Goal: Task Accomplishment & Management: Manage account settings

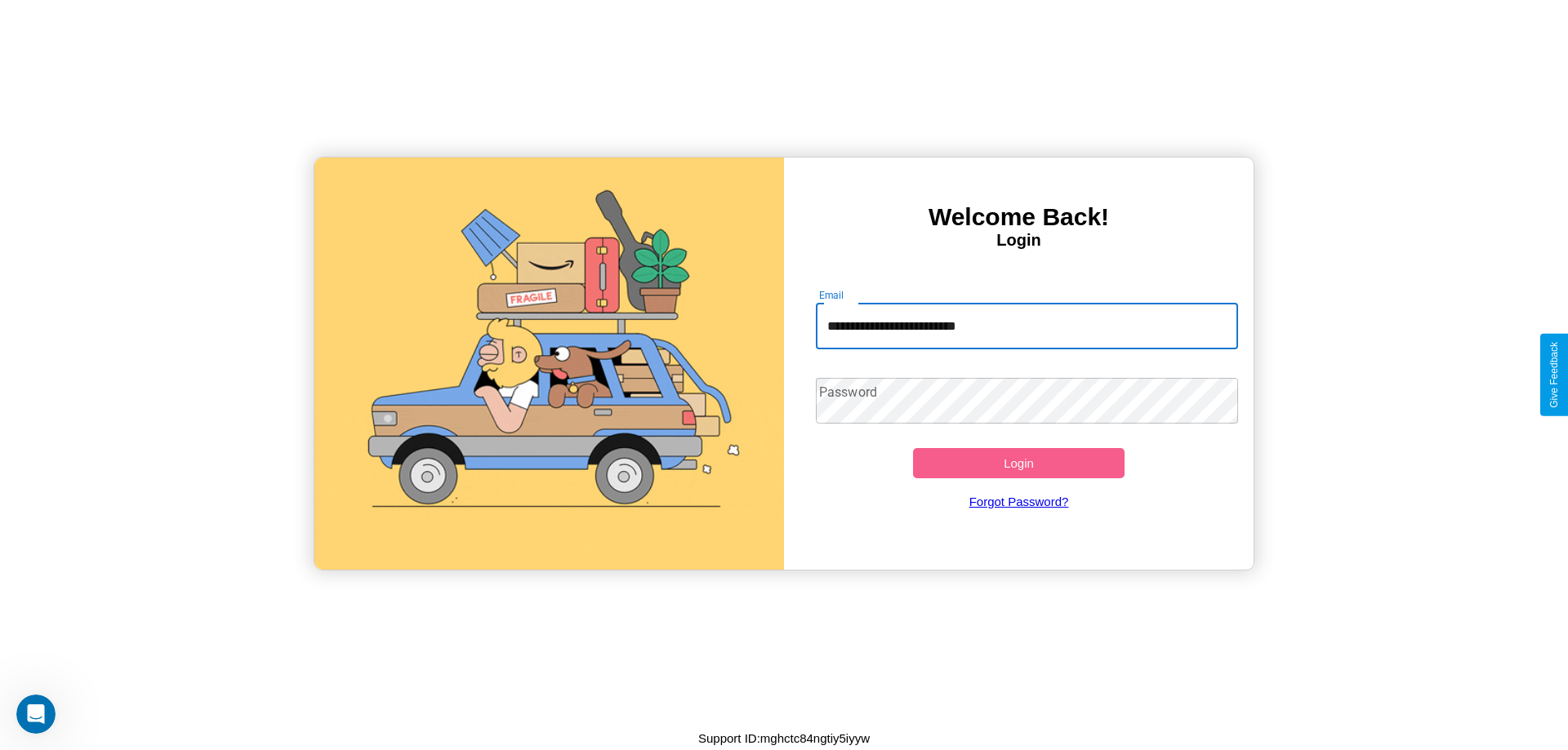
type input "**********"
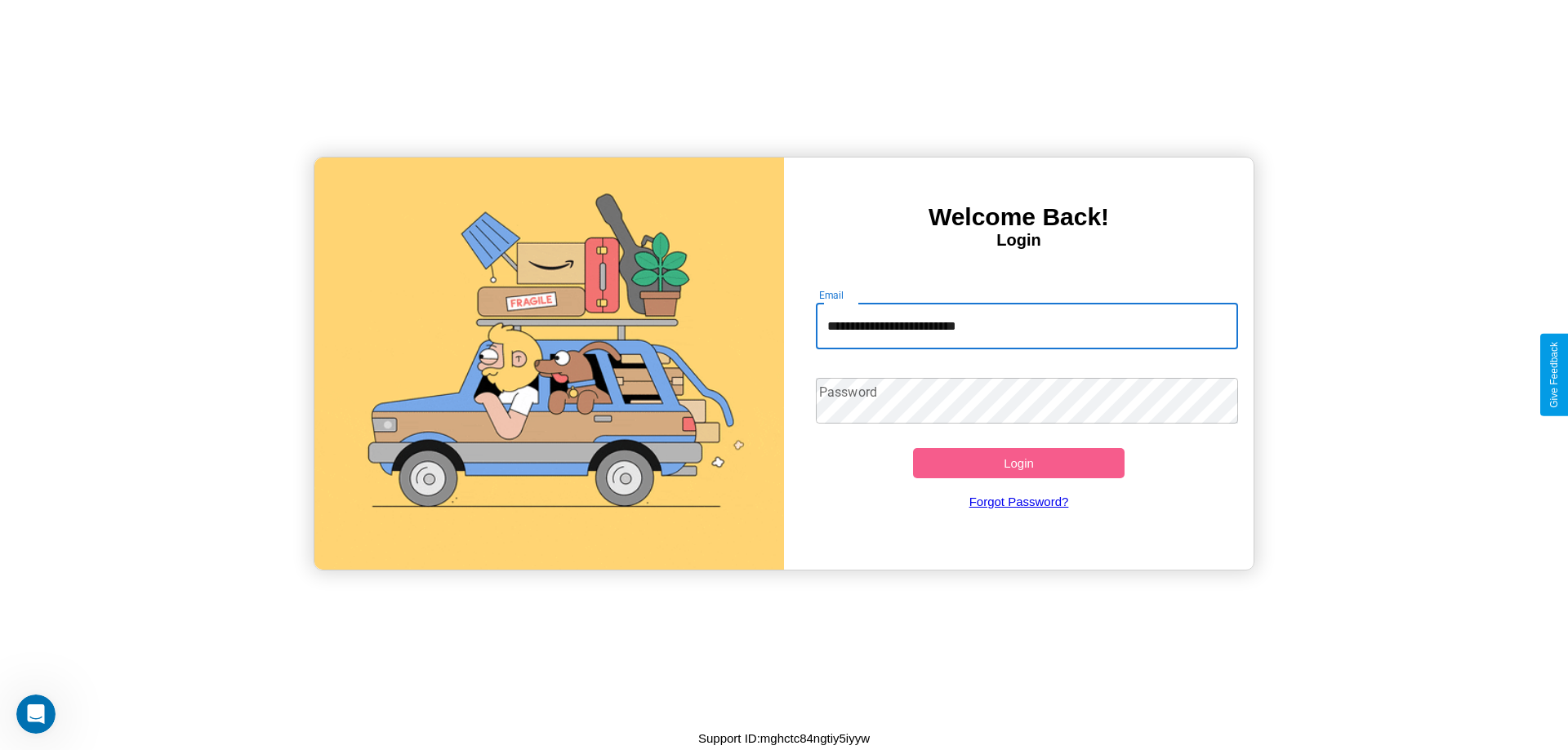
click at [1018, 463] on button "Login" at bounding box center [1018, 463] width 211 height 30
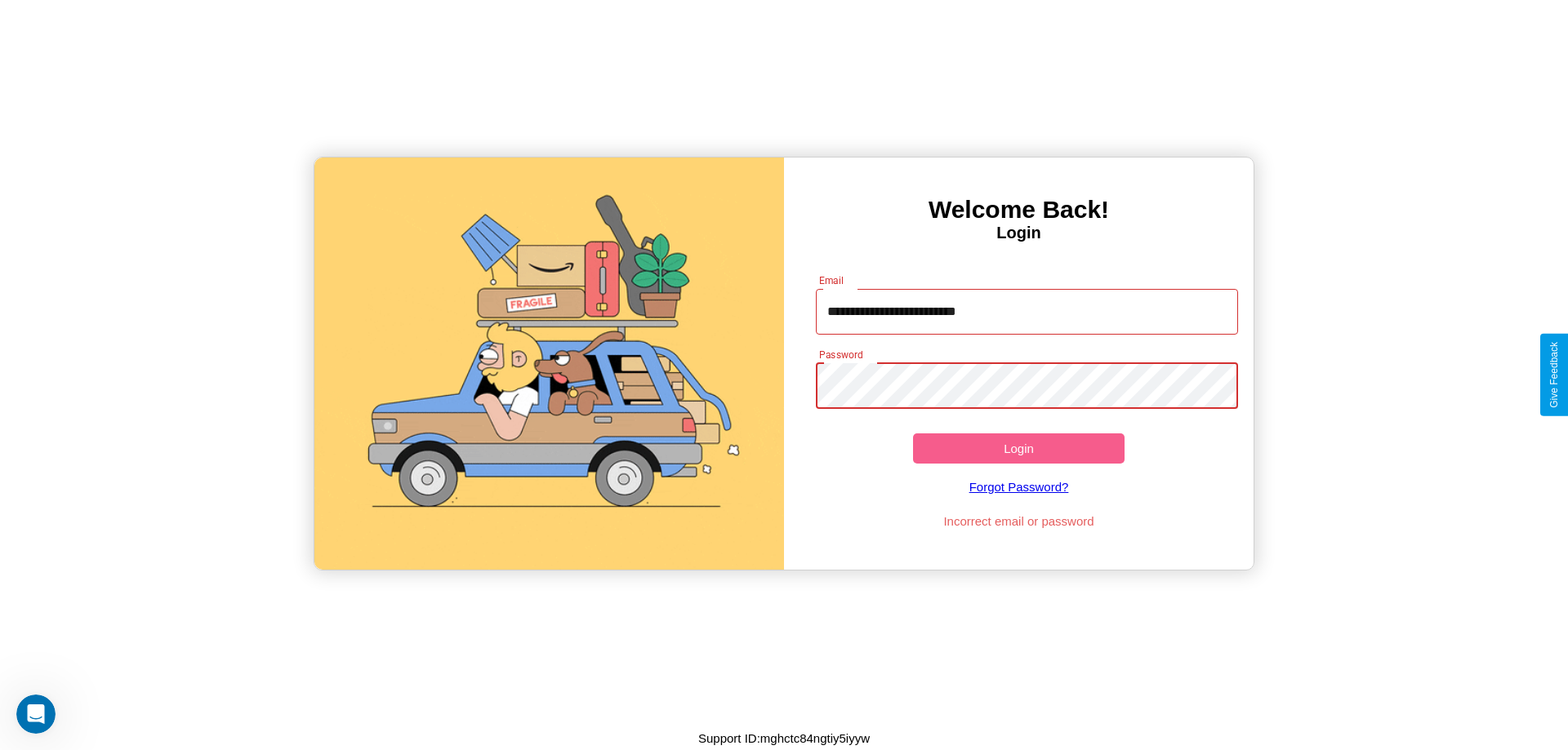
click at [1018, 448] on button "Login" at bounding box center [1018, 448] width 211 height 30
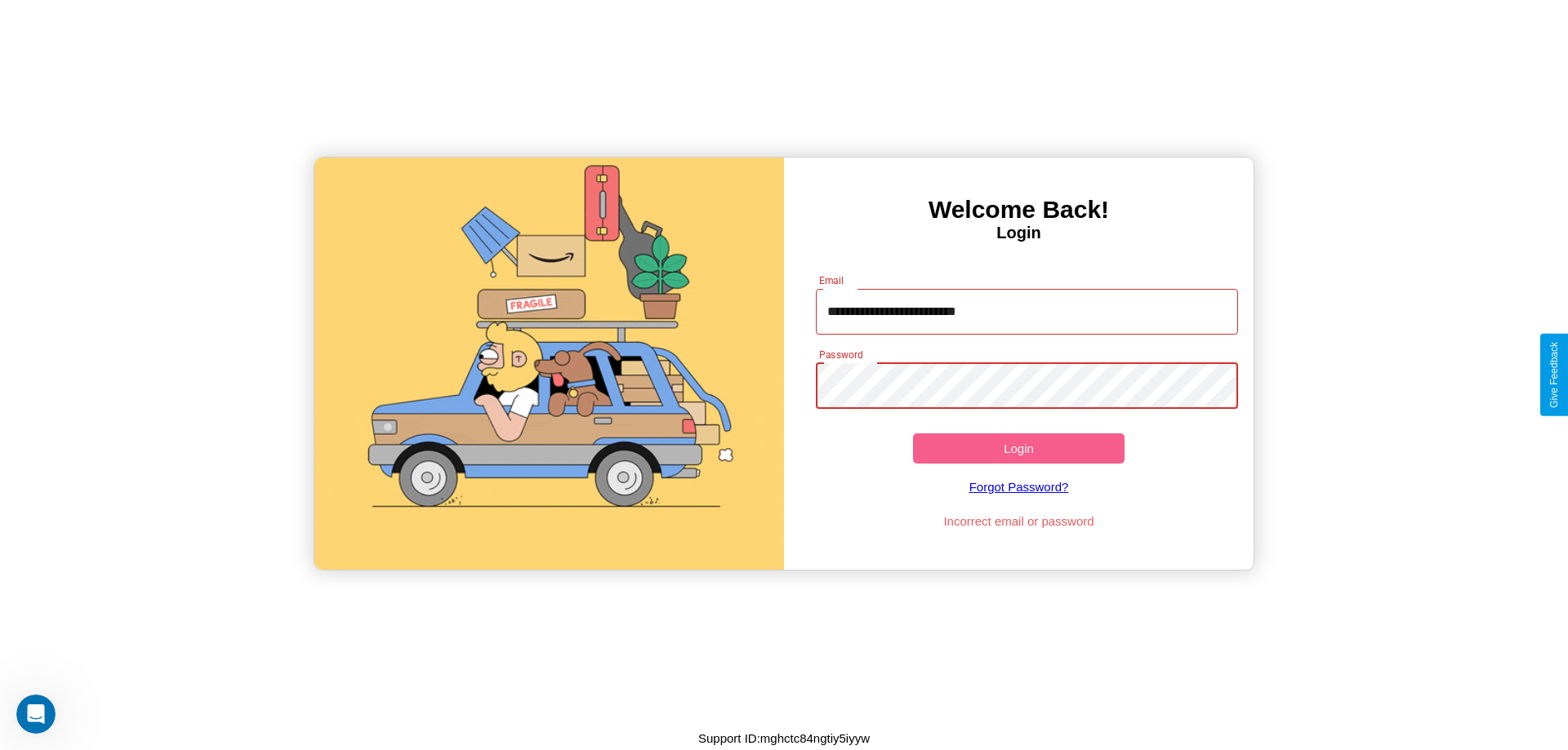
click at [1018, 448] on button "Login" at bounding box center [1018, 448] width 211 height 30
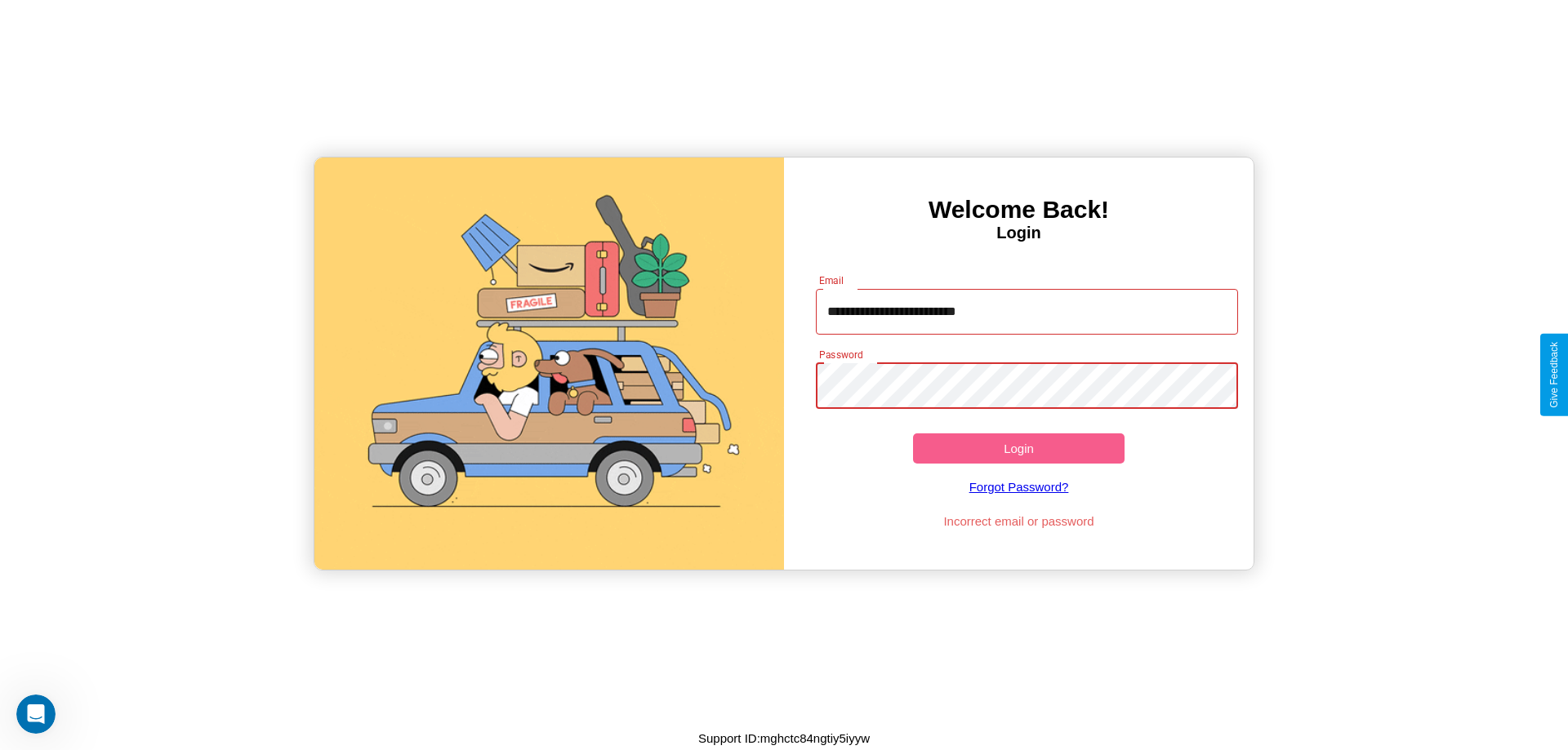
click at [1018, 448] on button "Login" at bounding box center [1018, 448] width 211 height 30
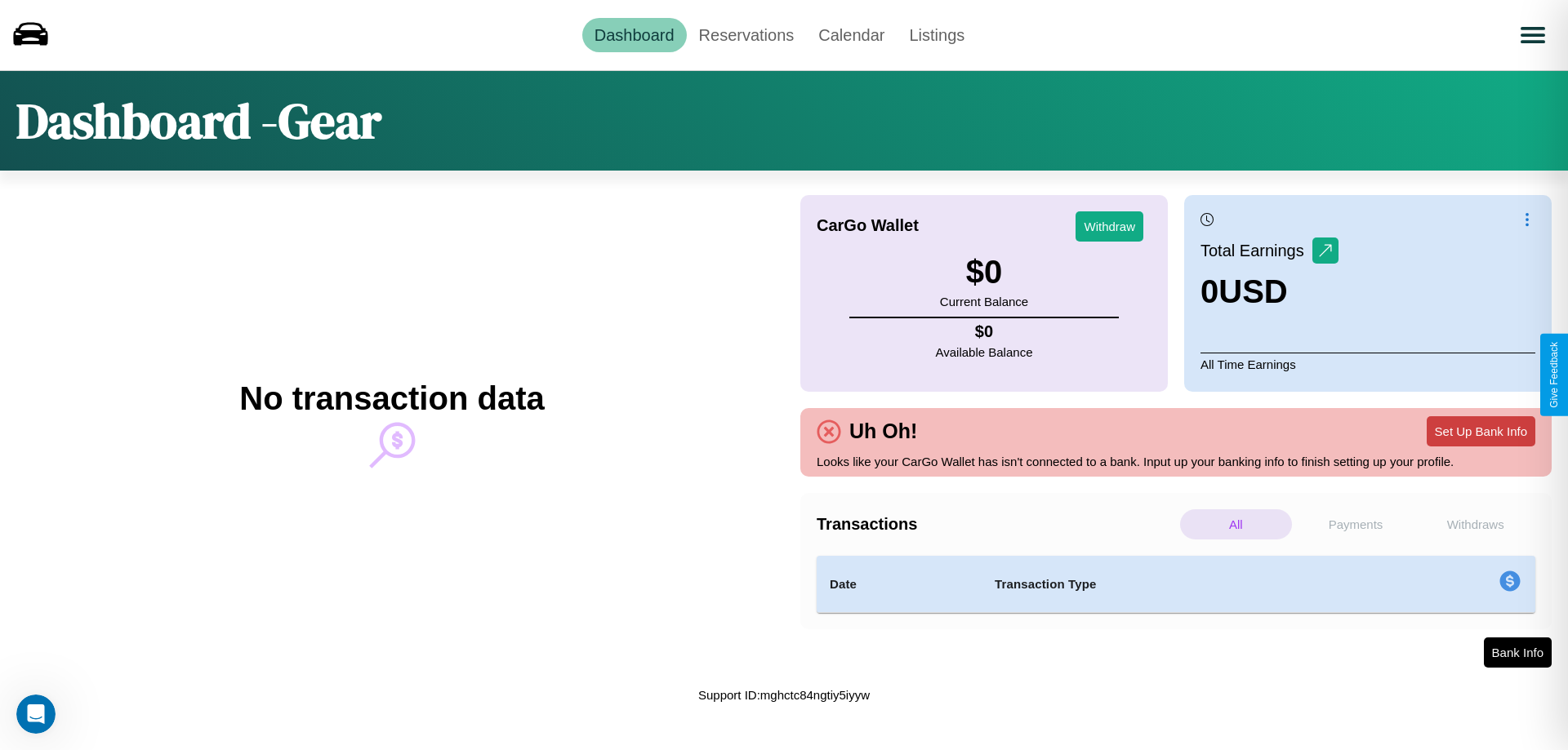
click at [1480, 431] on button "Set Up Bank Info" at bounding box center [1480, 431] width 108 height 30
